Goal: Transaction & Acquisition: Book appointment/travel/reservation

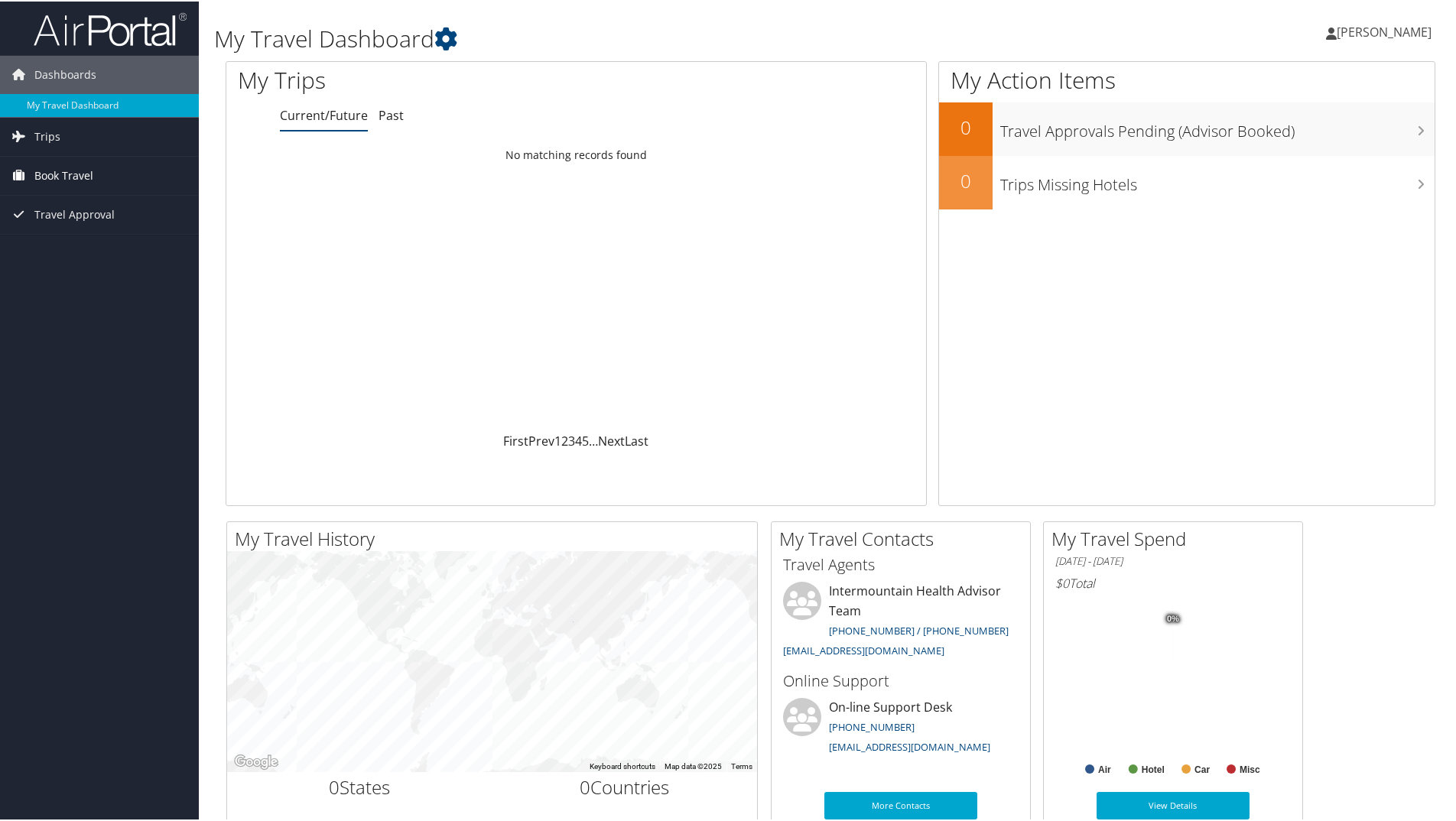
click at [59, 174] on span "Book Travel" at bounding box center [64, 174] width 59 height 38
click at [83, 242] on link "Book/Manage Online Trips" at bounding box center [99, 250] width 199 height 23
click at [1337, 24] on span "[PERSON_NAME]" at bounding box center [1384, 30] width 95 height 17
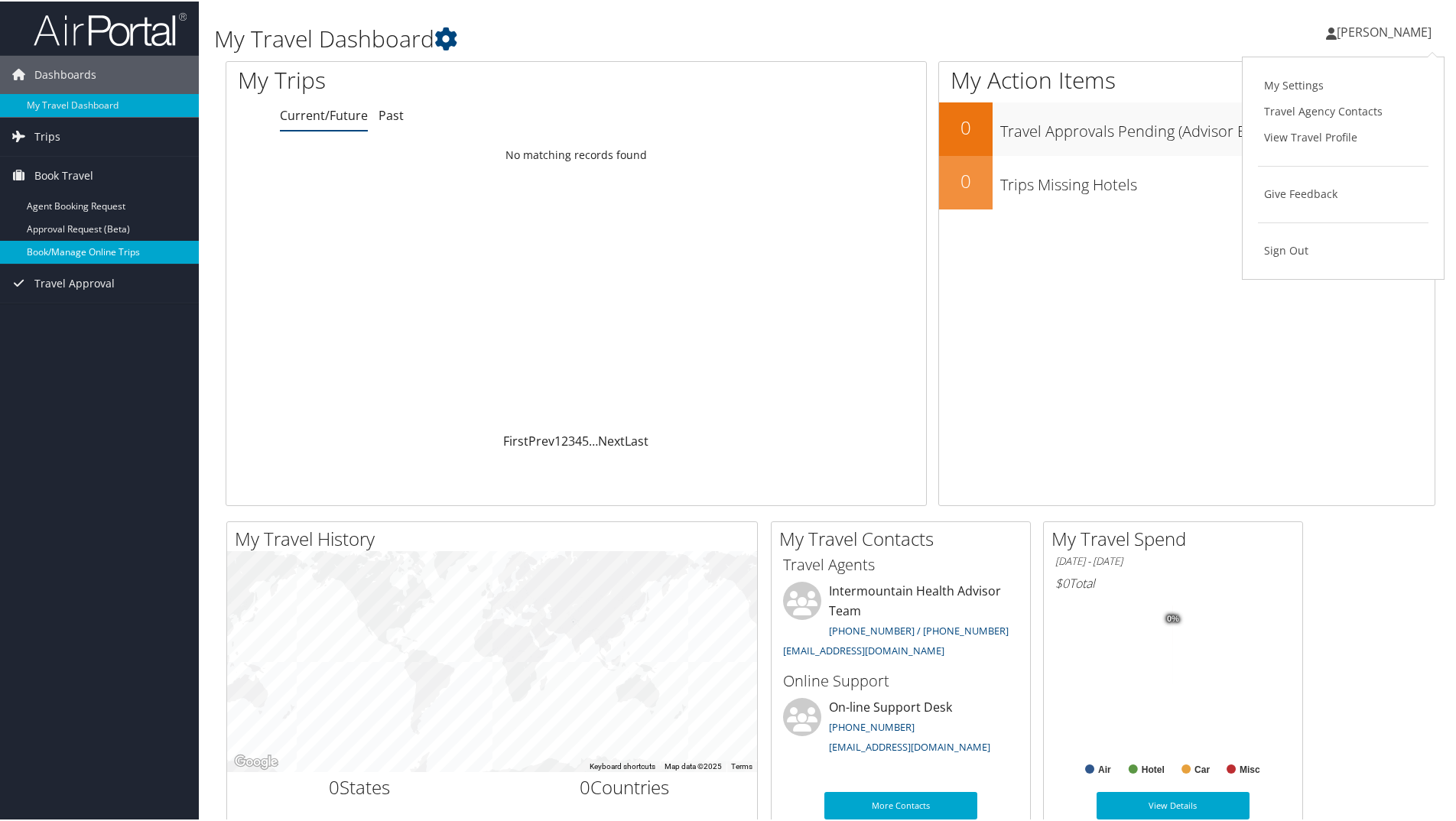
click at [105, 241] on link "Book/Manage Online Trips" at bounding box center [99, 250] width 199 height 23
click at [80, 166] on span "Book Travel" at bounding box center [64, 174] width 59 height 38
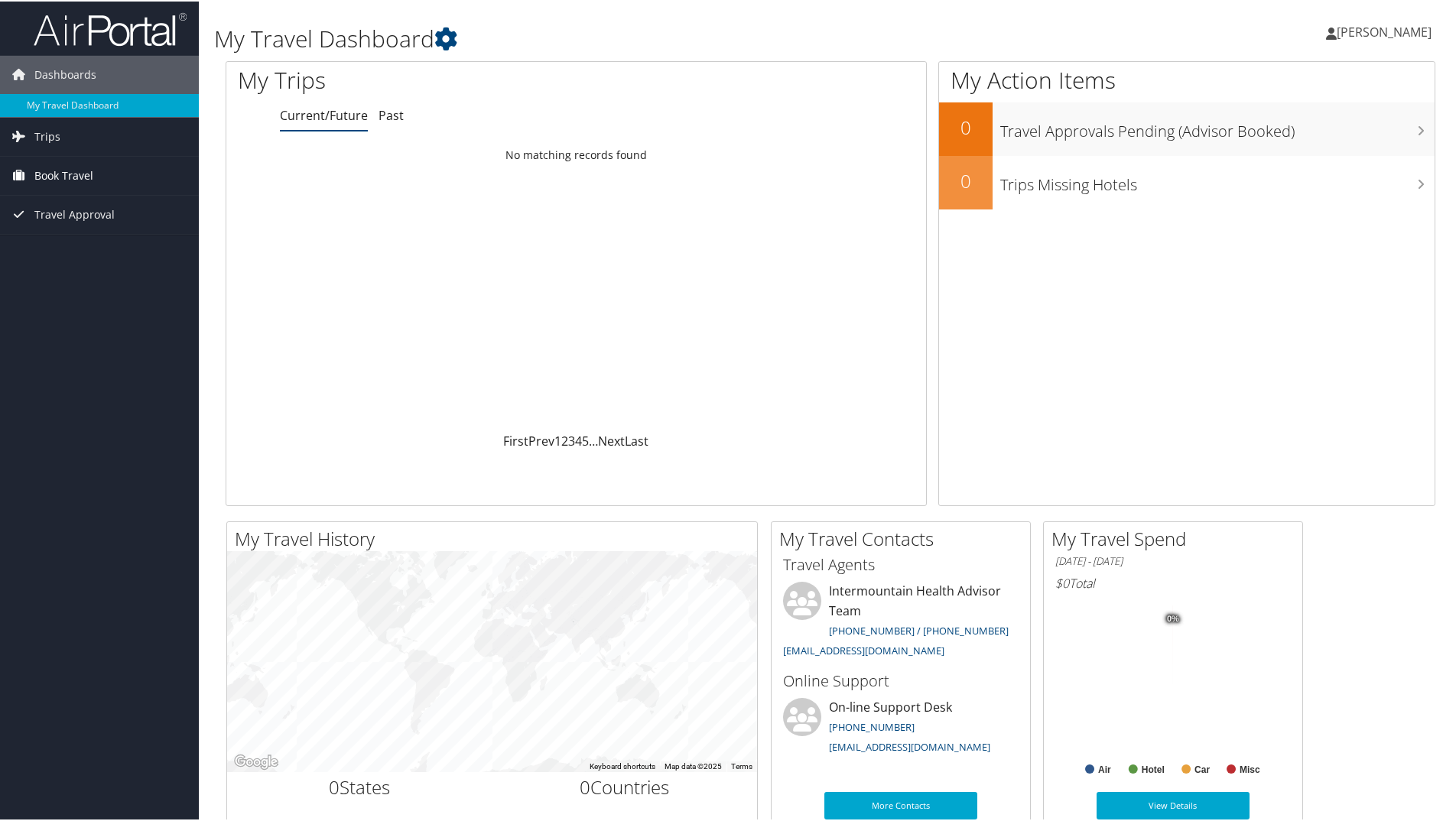
click at [81, 166] on span "Book Travel" at bounding box center [64, 174] width 59 height 38
click at [62, 245] on link "Book/Manage Online Trips" at bounding box center [99, 250] width 199 height 23
click at [100, 254] on link "Book/Manage Online Trips" at bounding box center [99, 250] width 199 height 23
